Goal: Register for event/course

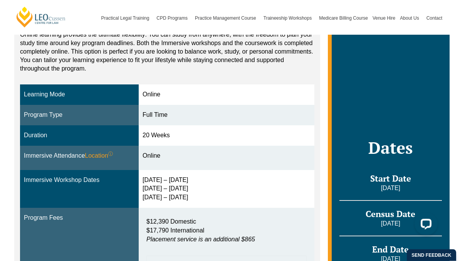
scroll to position [173, 0]
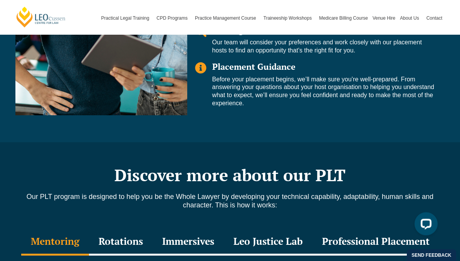
scroll to position [882, 0]
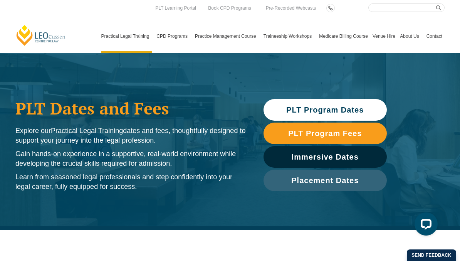
click at [356, 113] on span "PLT Program Dates" at bounding box center [324, 110] width 77 height 8
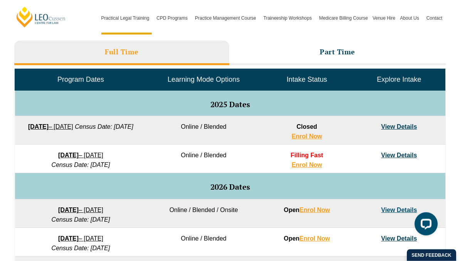
scroll to position [347, 0]
click at [305, 135] on link "Enrol Now" at bounding box center [306, 136] width 30 height 7
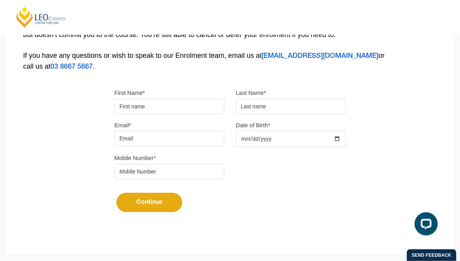
scroll to position [176, 0]
click at [165, 107] on input "First Name*" at bounding box center [169, 106] width 110 height 15
type input "Beatrice"
click at [297, 114] on input "text" at bounding box center [291, 106] width 110 height 15
type input "Thurrston-Regan"
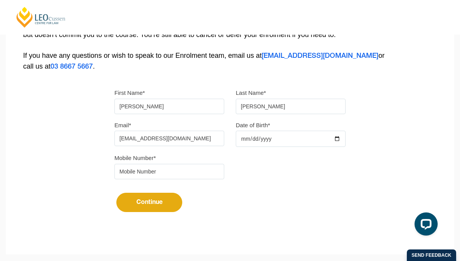
type input "beatricerose.t.r@gmail.com"
click at [189, 176] on input "tel" at bounding box center [169, 171] width 110 height 15
type input "0467975069"
click at [287, 136] on input "Date of Birth*" at bounding box center [291, 139] width 110 height 16
click at [279, 134] on input "2001-01-17" at bounding box center [291, 139] width 110 height 16
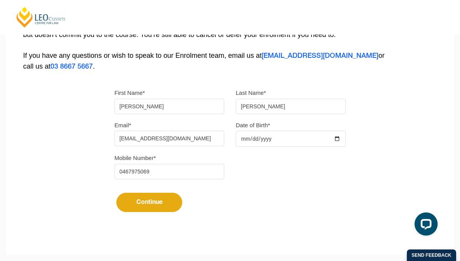
click at [281, 134] on input "2001-01-17" at bounding box center [291, 139] width 110 height 16
click at [299, 132] on input "2001-01-17" at bounding box center [291, 139] width 110 height 16
type input "2001-01-09"
click at [162, 203] on button "Continue" at bounding box center [149, 202] width 66 height 19
select select
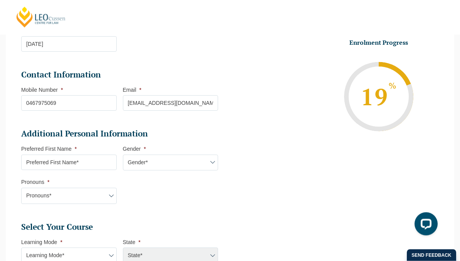
scroll to position [167, 0]
click at [203, 164] on select "Gender* Male Female Nonbinary Intersex Prefer not to disclose Other" at bounding box center [170, 162] width 95 height 16
select select "Female"
click at [117, 194] on select "Pronouns* She/Her/Hers He/Him/His They/Them/Theirs Other Prefer not to disclose" at bounding box center [68, 195] width 95 height 16
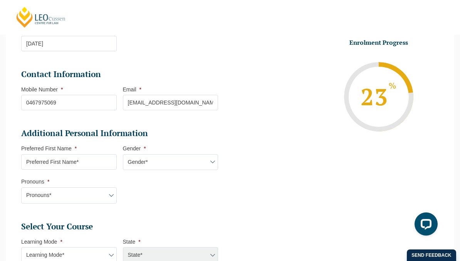
select select "She/Her/Hers"
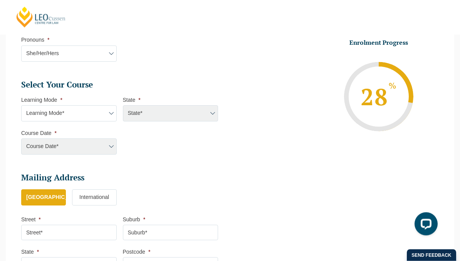
click at [101, 114] on select "Learning Mode* Online Full Time Learning Online Part Time Learning Blended Full…" at bounding box center [68, 114] width 95 height 16
select select "Online Full Time Learning"
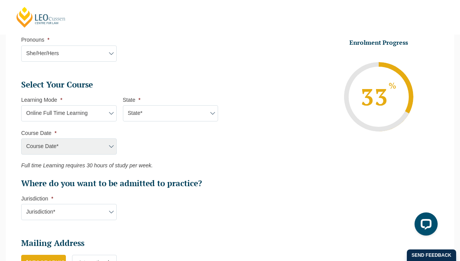
click at [190, 114] on select "State* National (ACT/NSW, VIC, QLD, SA, WA)" at bounding box center [170, 113] width 95 height 16
select select "National (ACT/NSW, VIC, QLD, SA, WA)"
click at [108, 140] on select "Course Date* December 2025 (08-Dec-2025 to 16-May-2026) January 2026 (27-Jan-20…" at bounding box center [68, 146] width 95 height 16
click at [94, 110] on select "Learning Mode* Online Full Time Learning Online Part Time Learning Blended Full…" at bounding box center [68, 113] width 95 height 16
select select "Blended Full Time Learning"
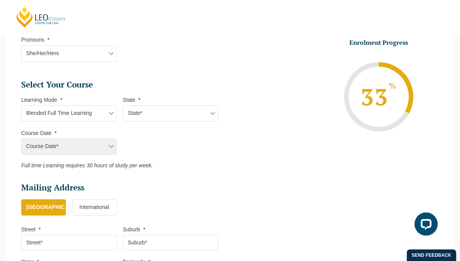
click at [180, 111] on select "State* ACT/NSW QLD SA VIC WA" at bounding box center [170, 113] width 95 height 16
select select "ACT/NSW"
click at [107, 144] on select "Course Date* January 2026 (27-Jan-2026 to 12-Jun-2026) August 2026 (03-Aug-2026…" at bounding box center [68, 146] width 95 height 16
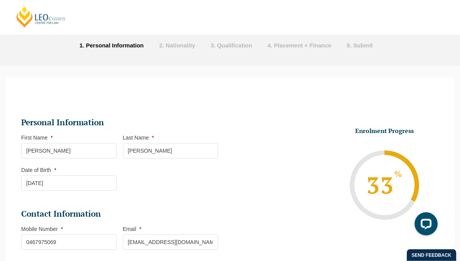
scroll to position [0, 0]
